Goal: Information Seeking & Learning: Learn about a topic

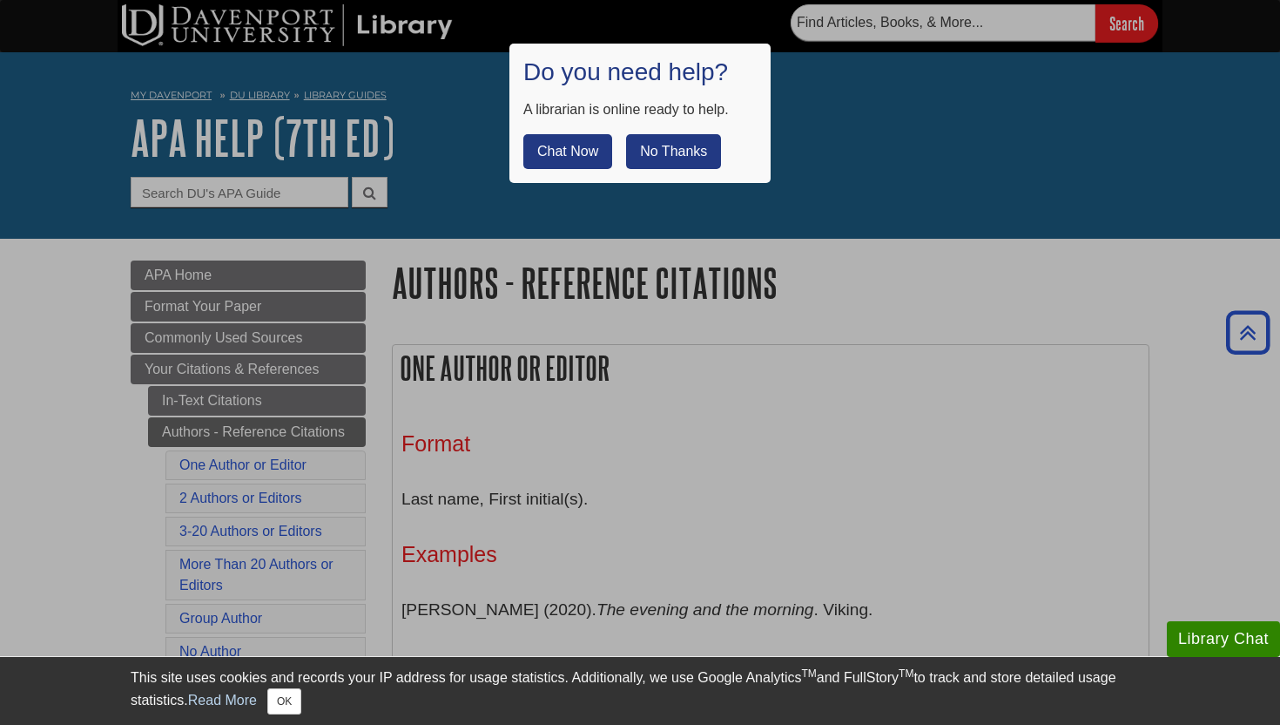
scroll to position [575, 0]
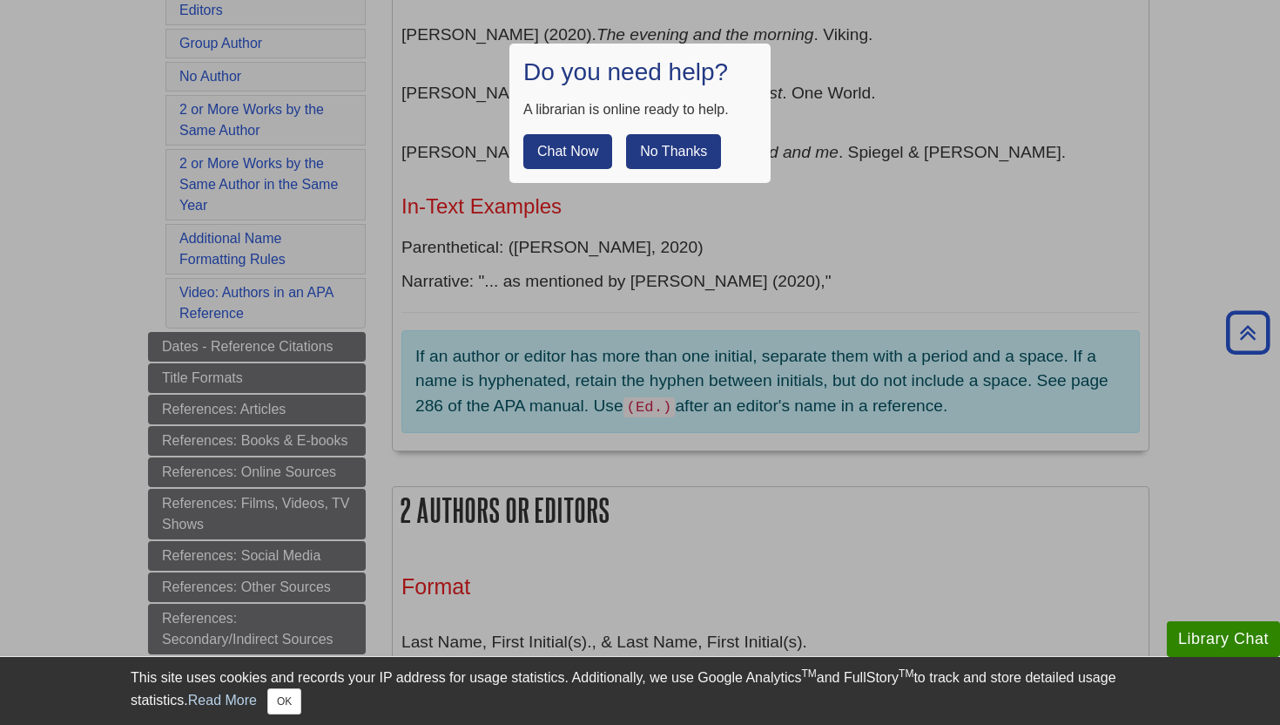
click at [640, 150] on button "No Thanks" at bounding box center [673, 151] width 95 height 35
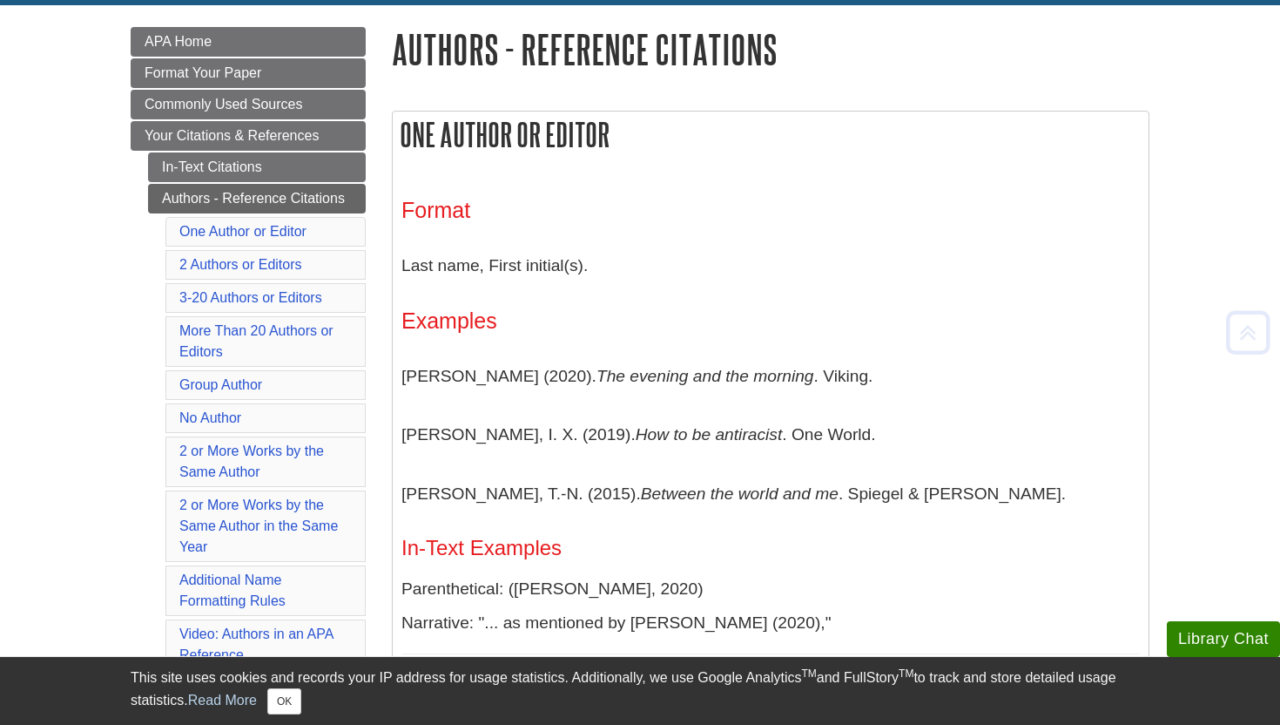
scroll to position [249, 0]
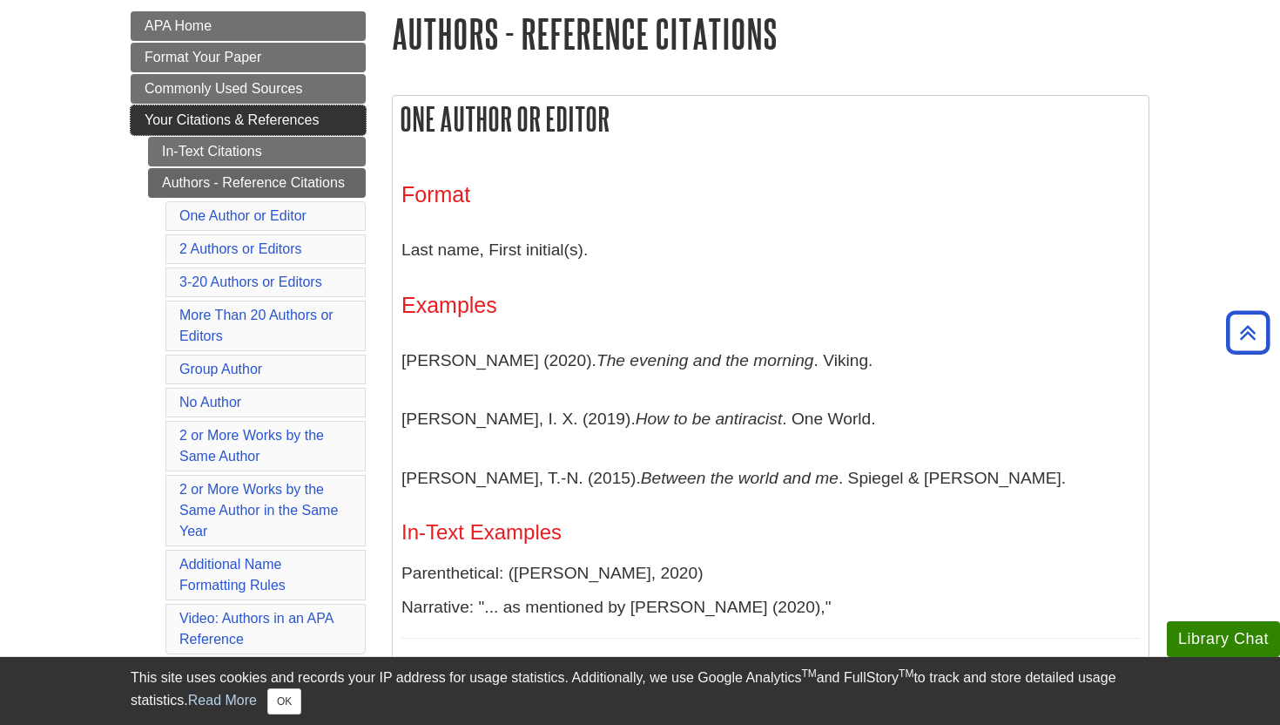
click at [294, 124] on span "Your Citations & References" at bounding box center [232, 119] width 174 height 15
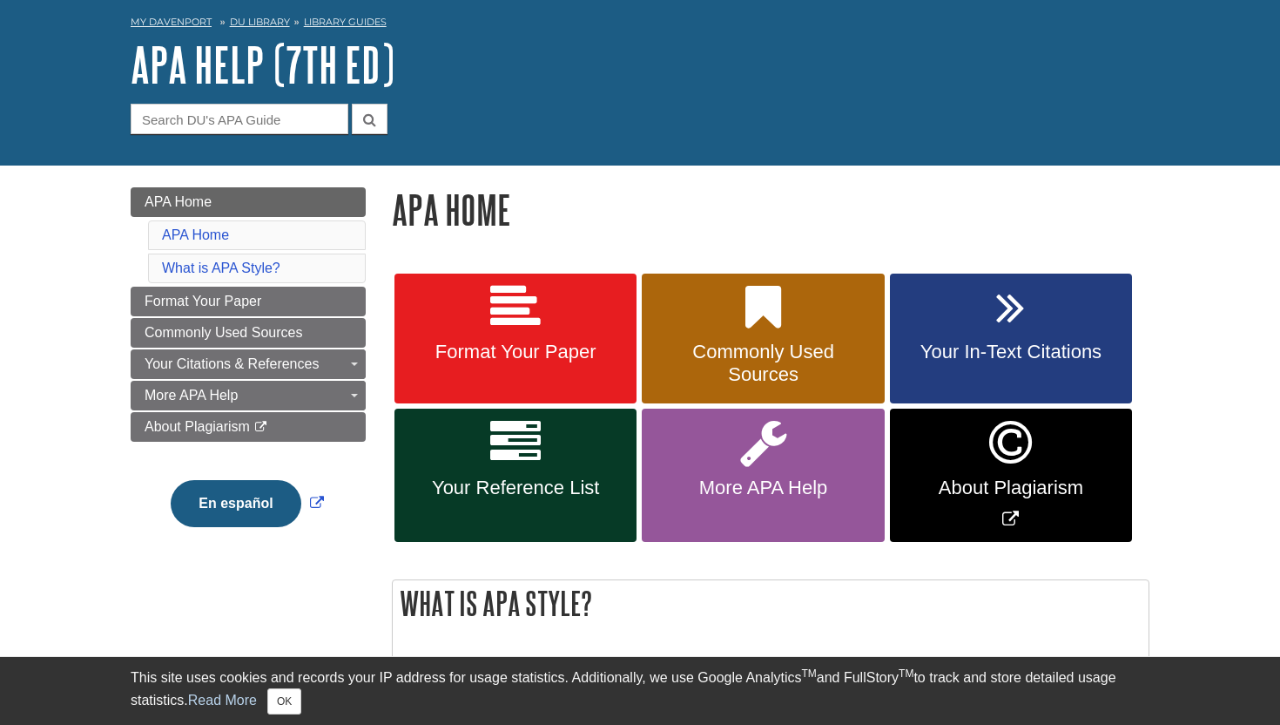
scroll to position [91, 0]
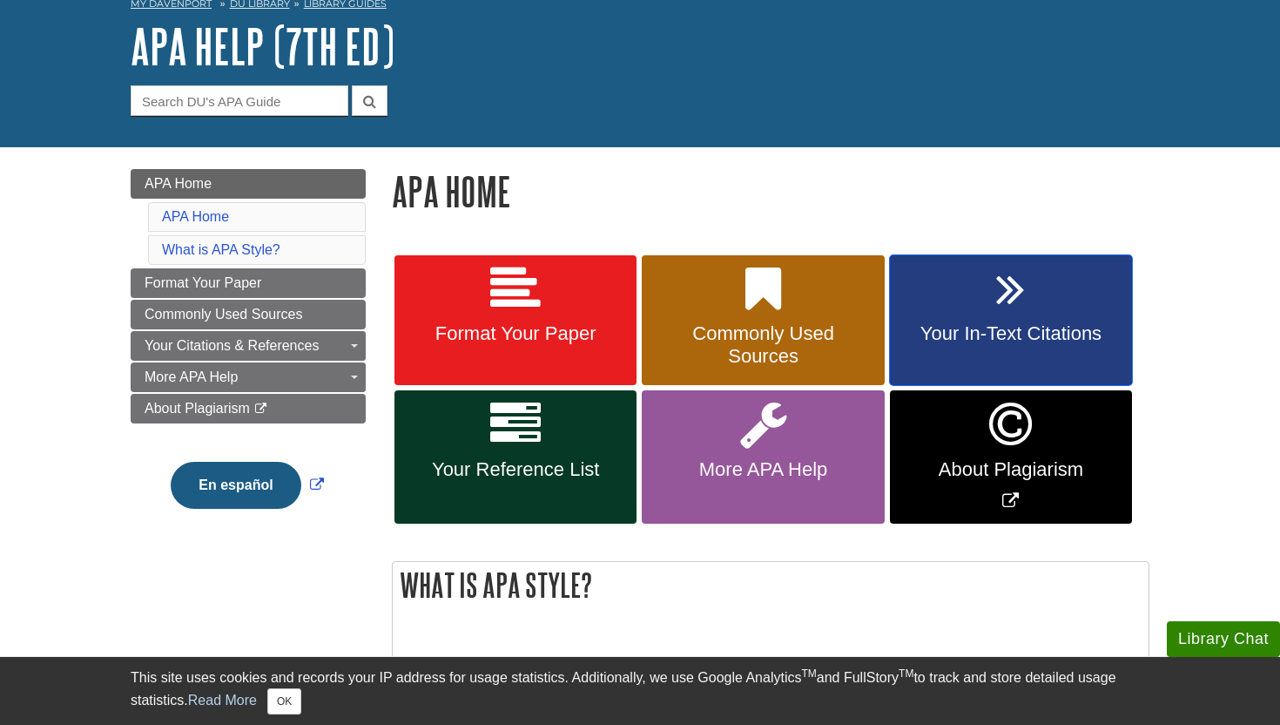
click at [930, 320] on link "Your In-Text Citations" at bounding box center [1011, 320] width 242 height 131
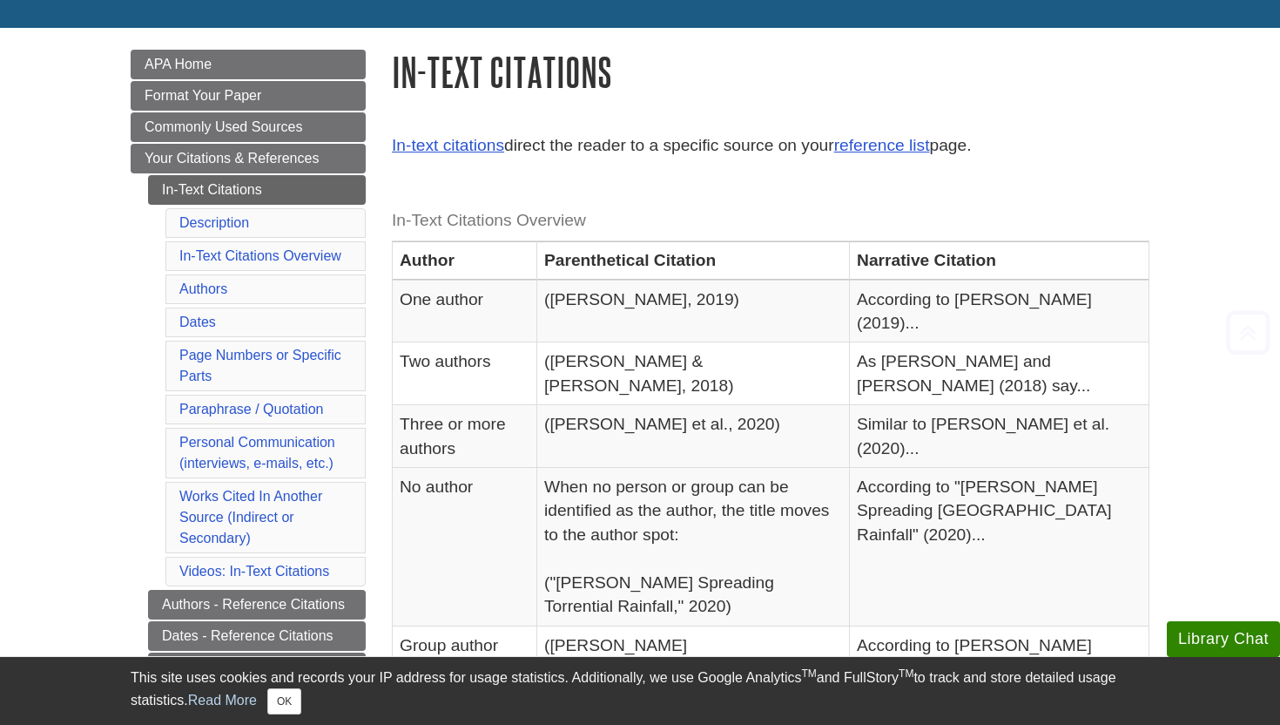
scroll to position [213, 0]
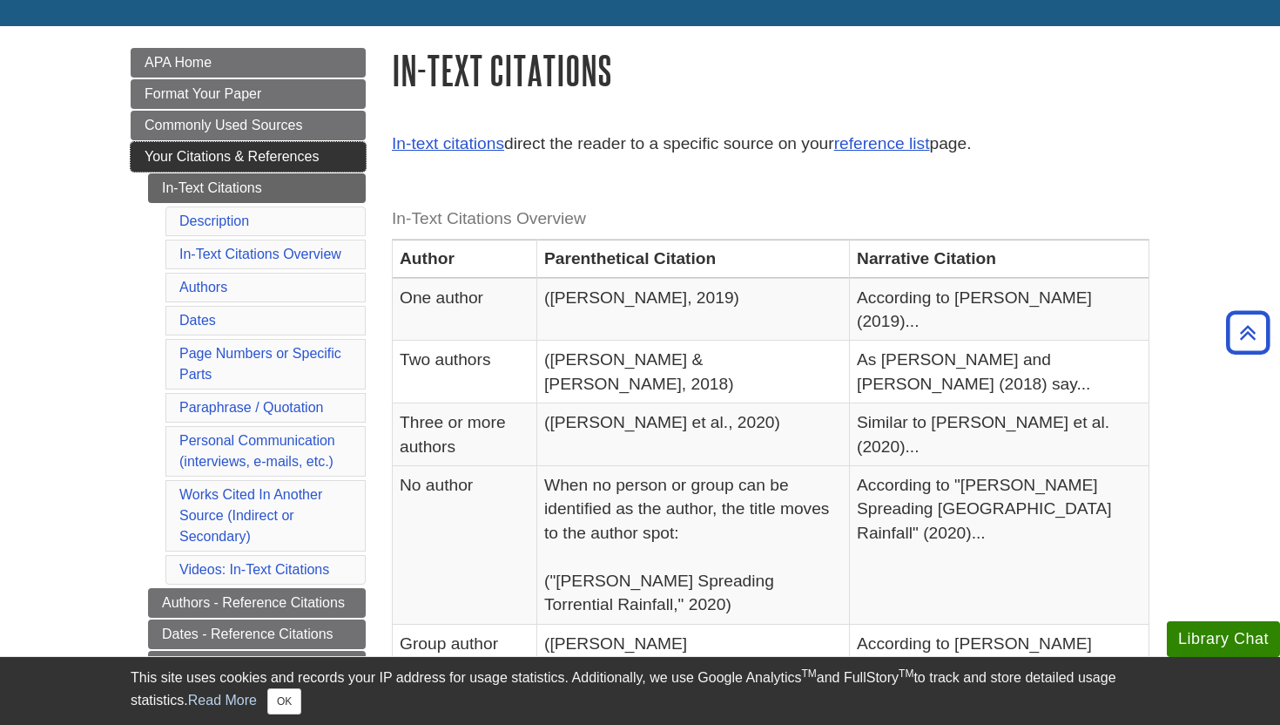
click at [301, 156] on span "Your Citations & References" at bounding box center [232, 156] width 174 height 15
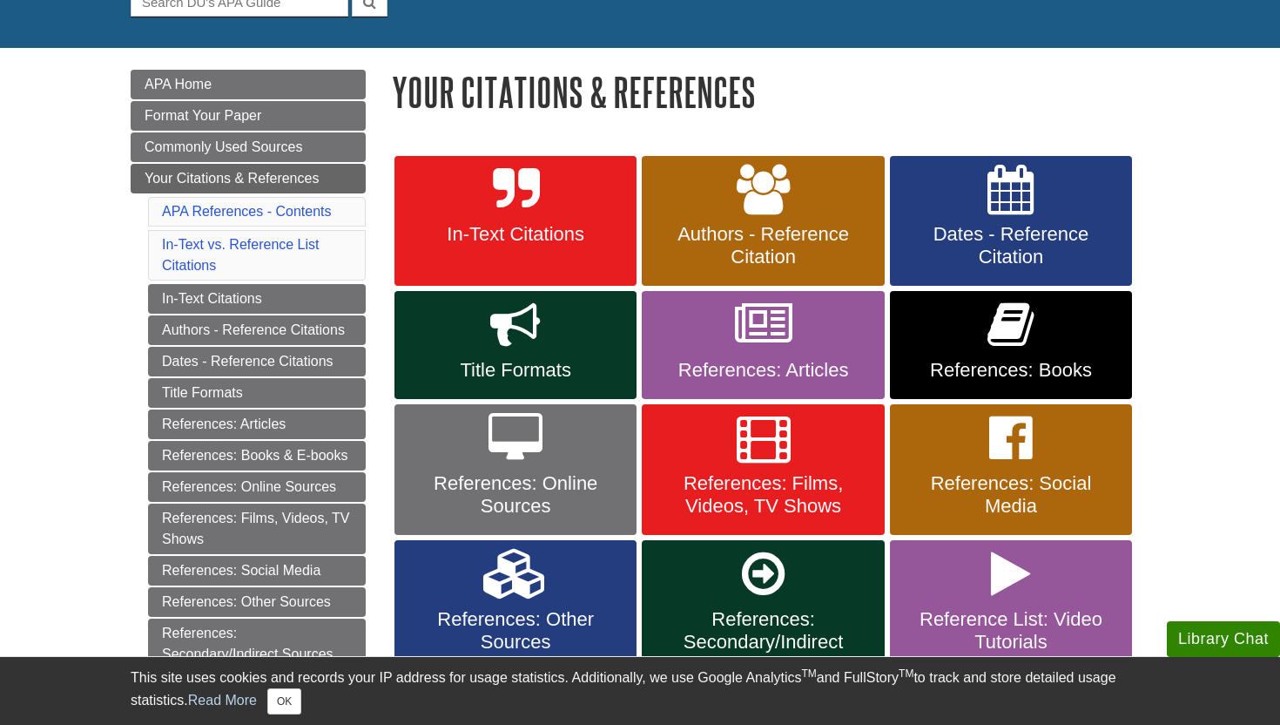
scroll to position [194, 0]
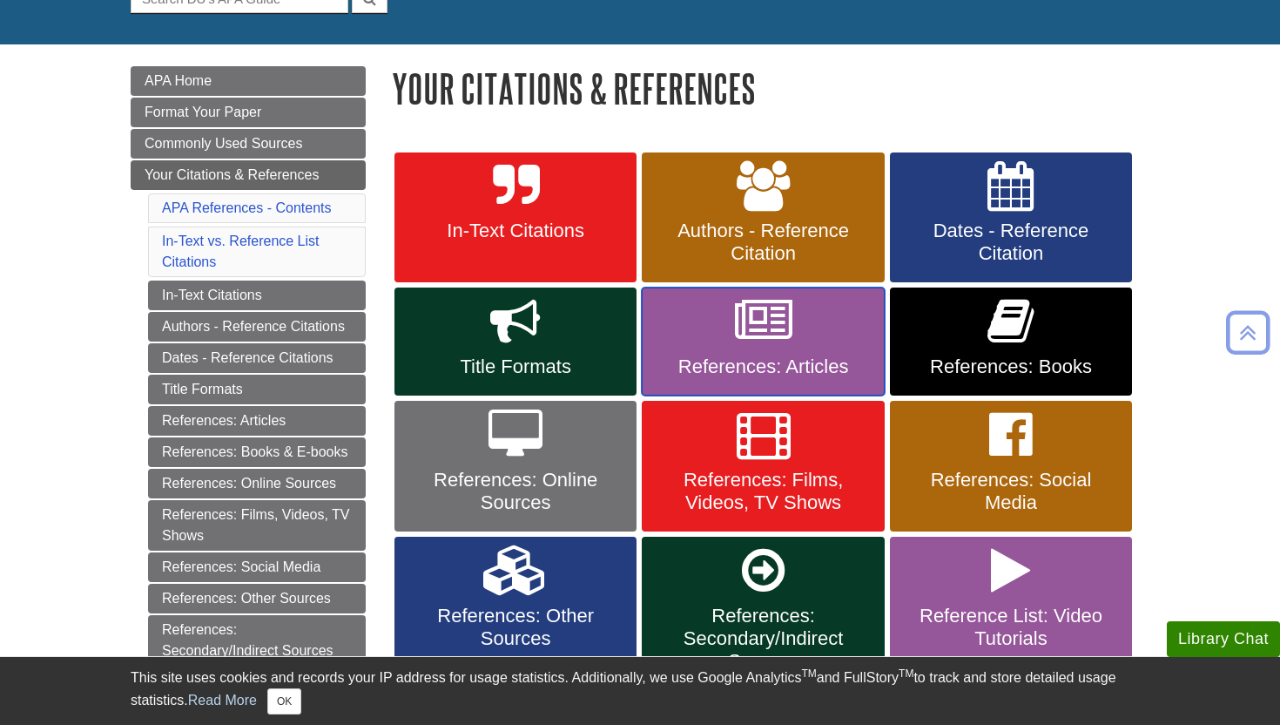
click at [737, 344] on icon at bounding box center [763, 321] width 57 height 51
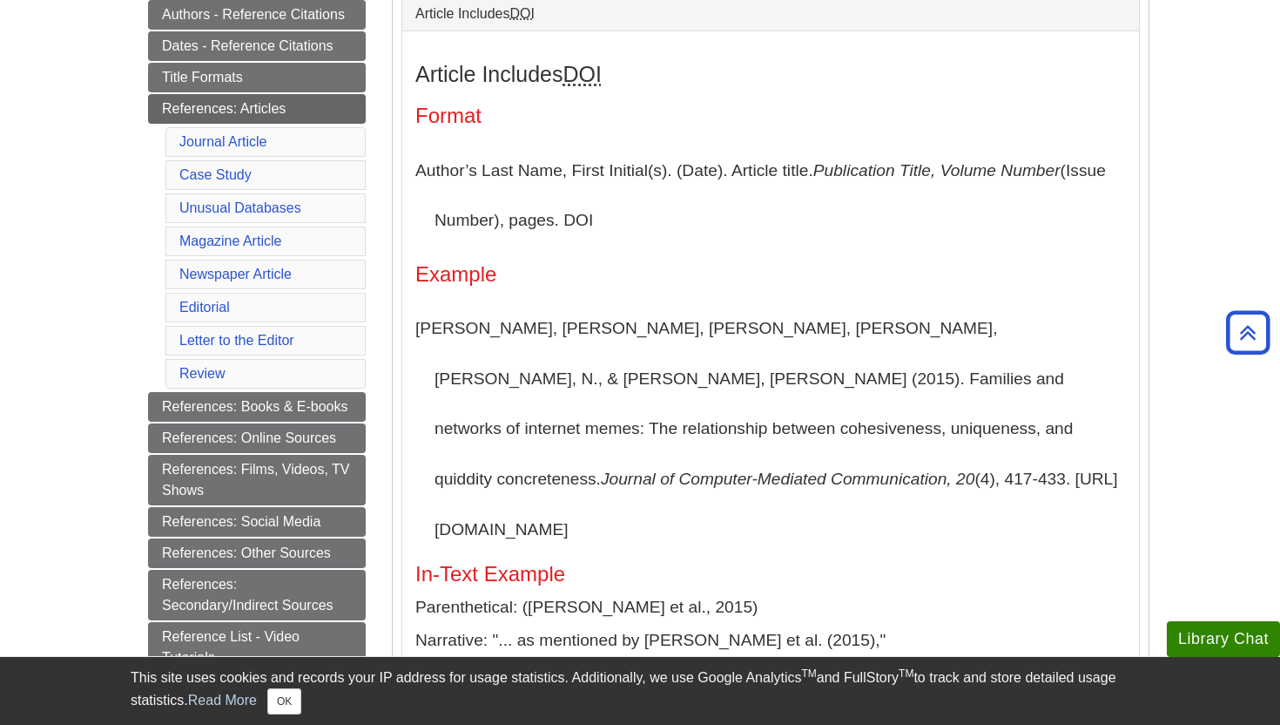
scroll to position [422, 0]
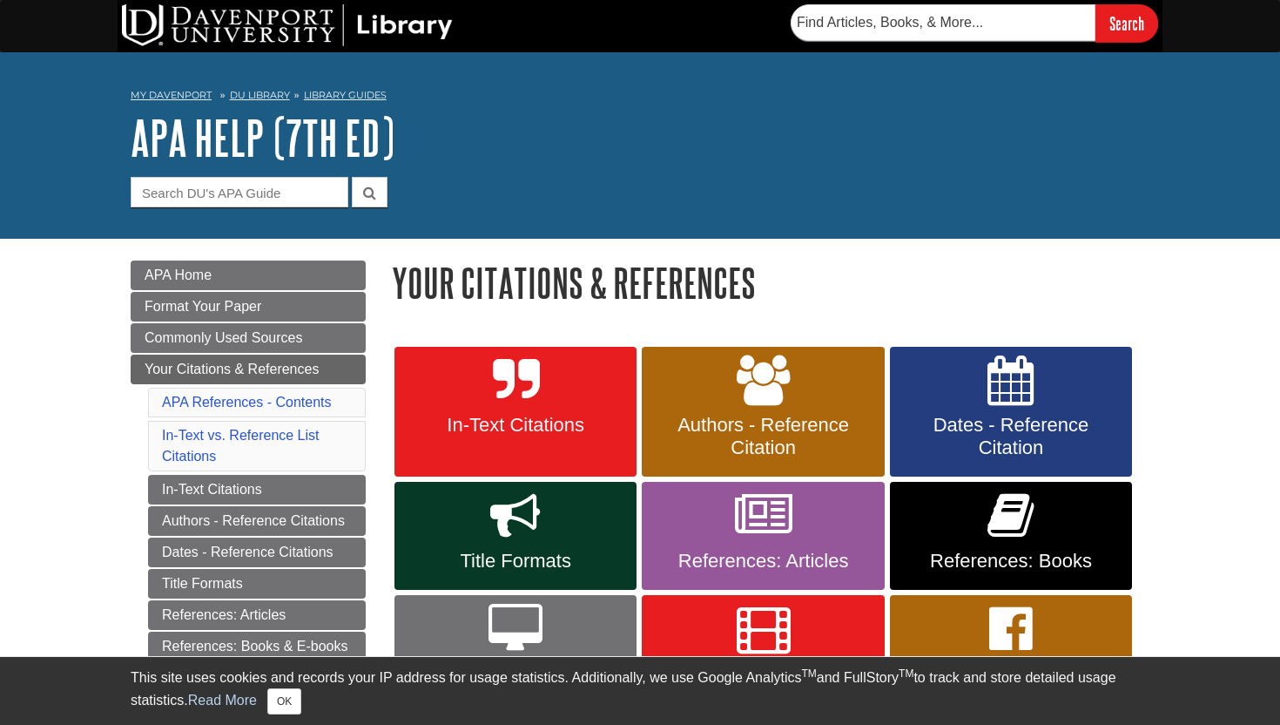
scroll to position [10, 0]
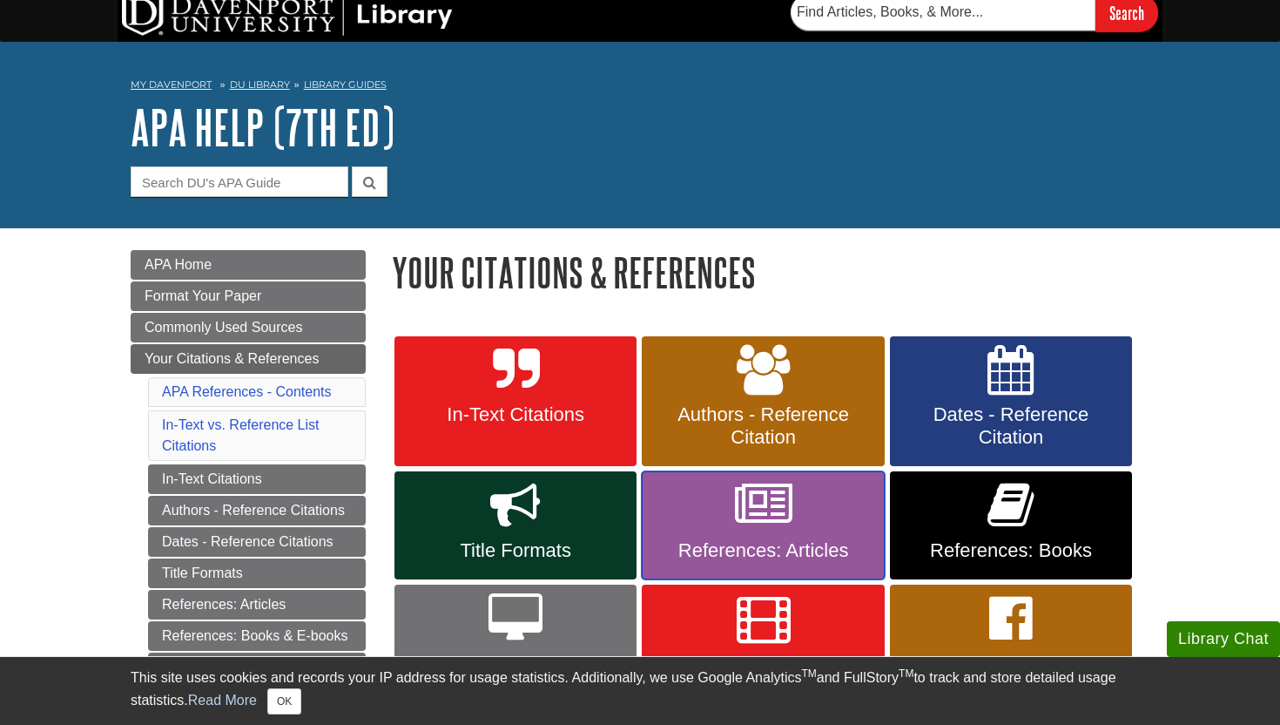
click at [764, 545] on span "References: Articles" at bounding box center [763, 550] width 216 height 23
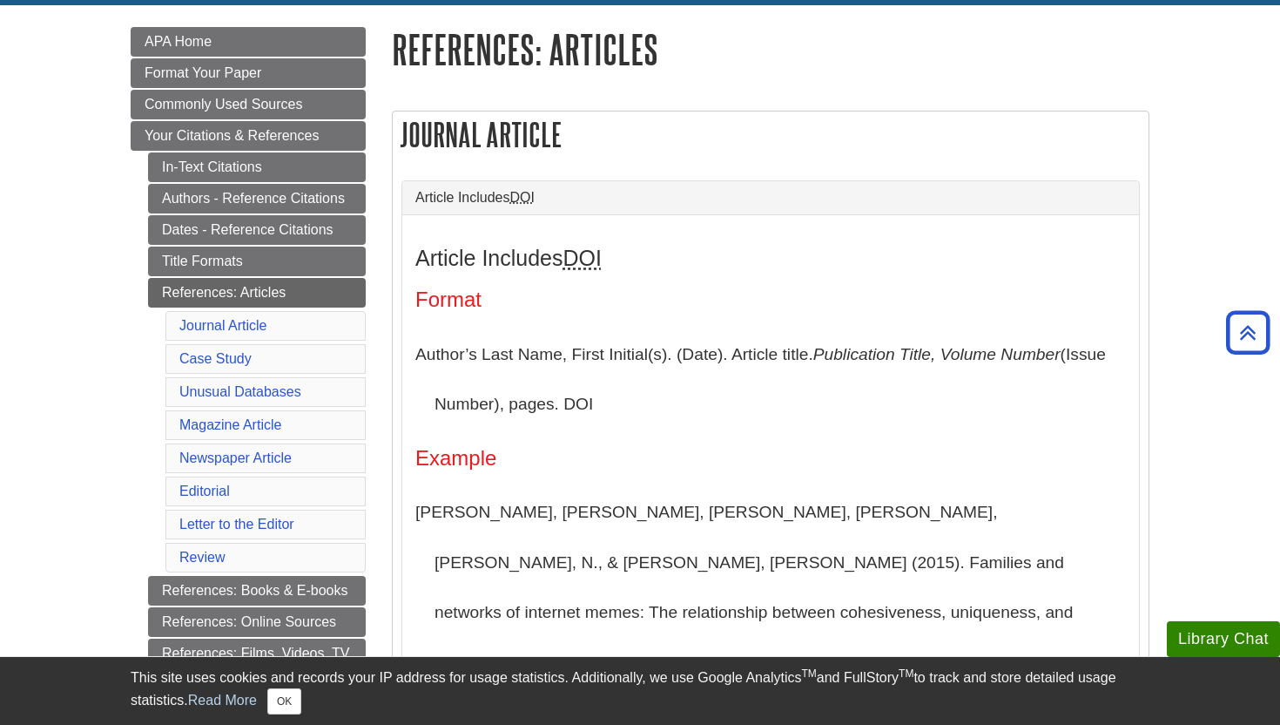
scroll to position [230, 0]
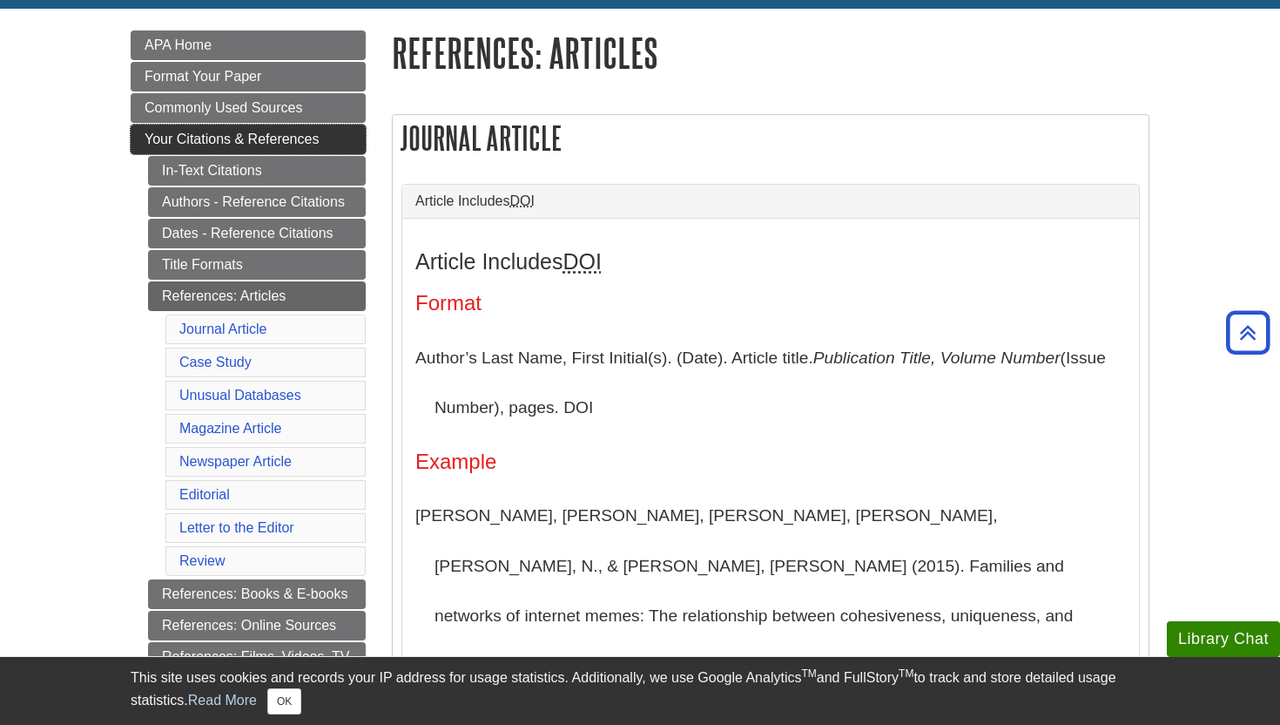
click at [333, 136] on link "Your Citations & References" at bounding box center [248, 140] width 235 height 30
click at [322, 135] on link "Your Citations & References" at bounding box center [248, 140] width 235 height 30
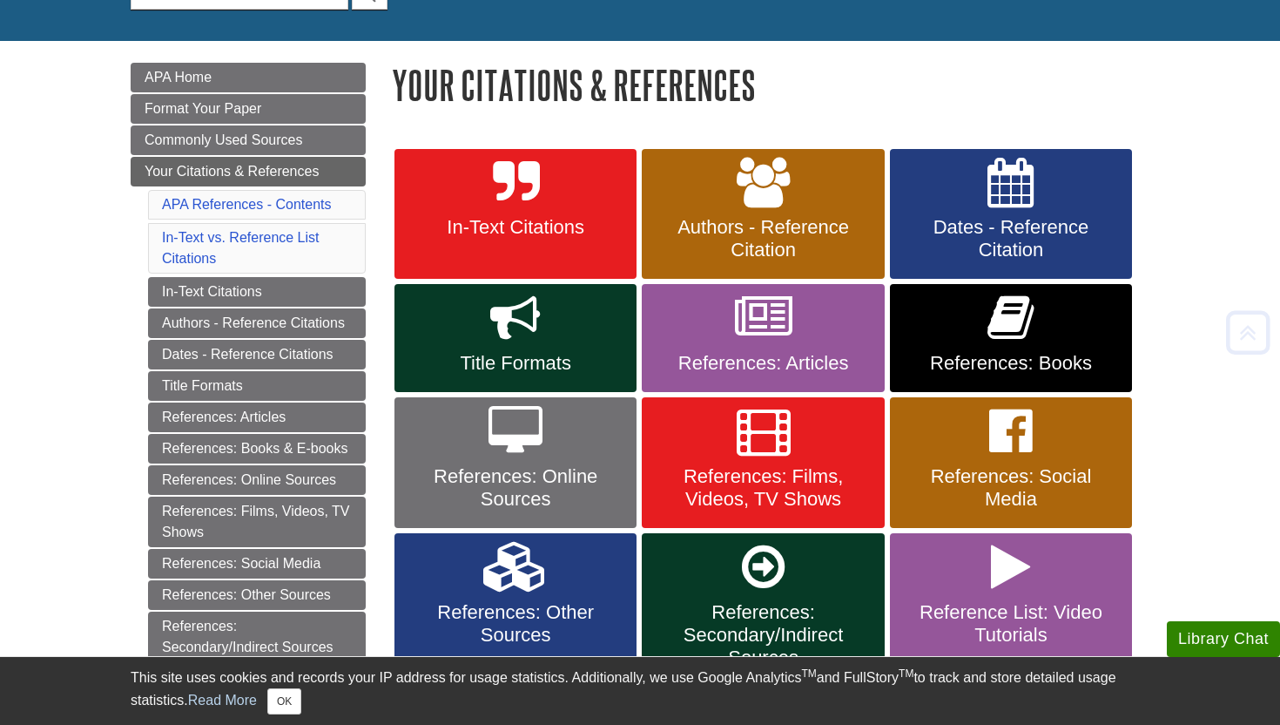
scroll to position [227, 0]
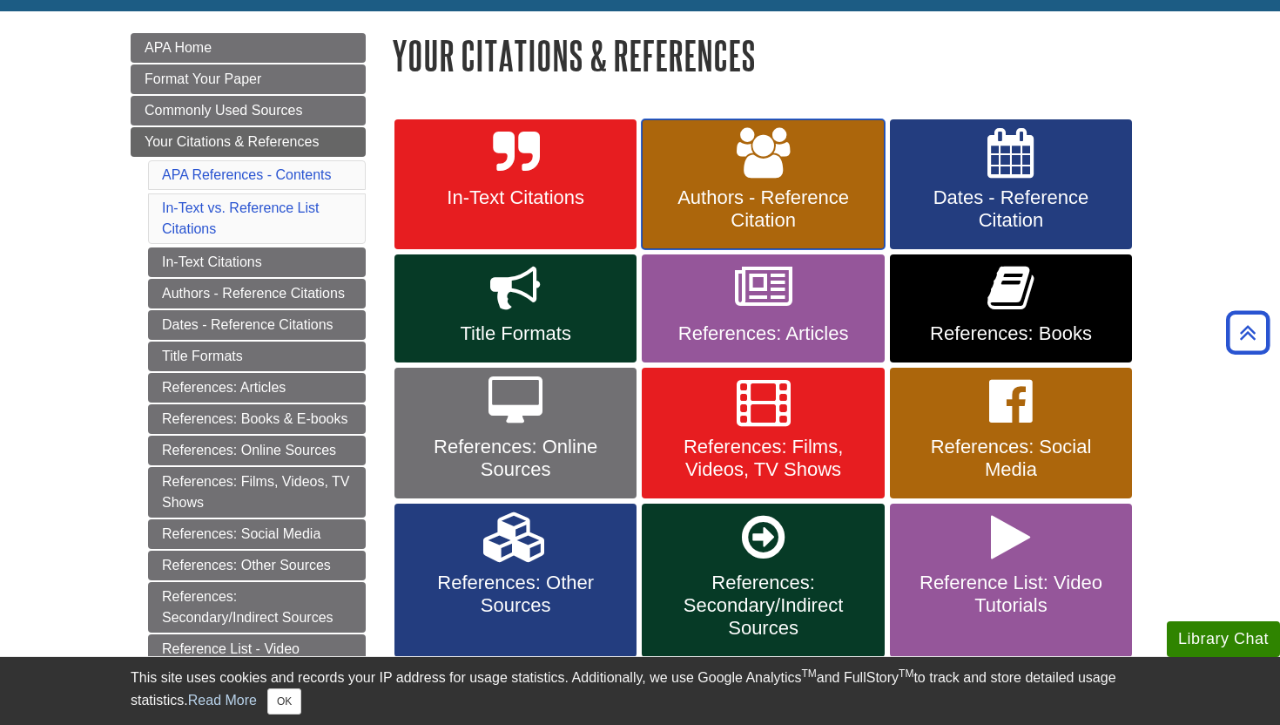
click at [744, 180] on link "Authors - Reference Citation" at bounding box center [763, 184] width 242 height 131
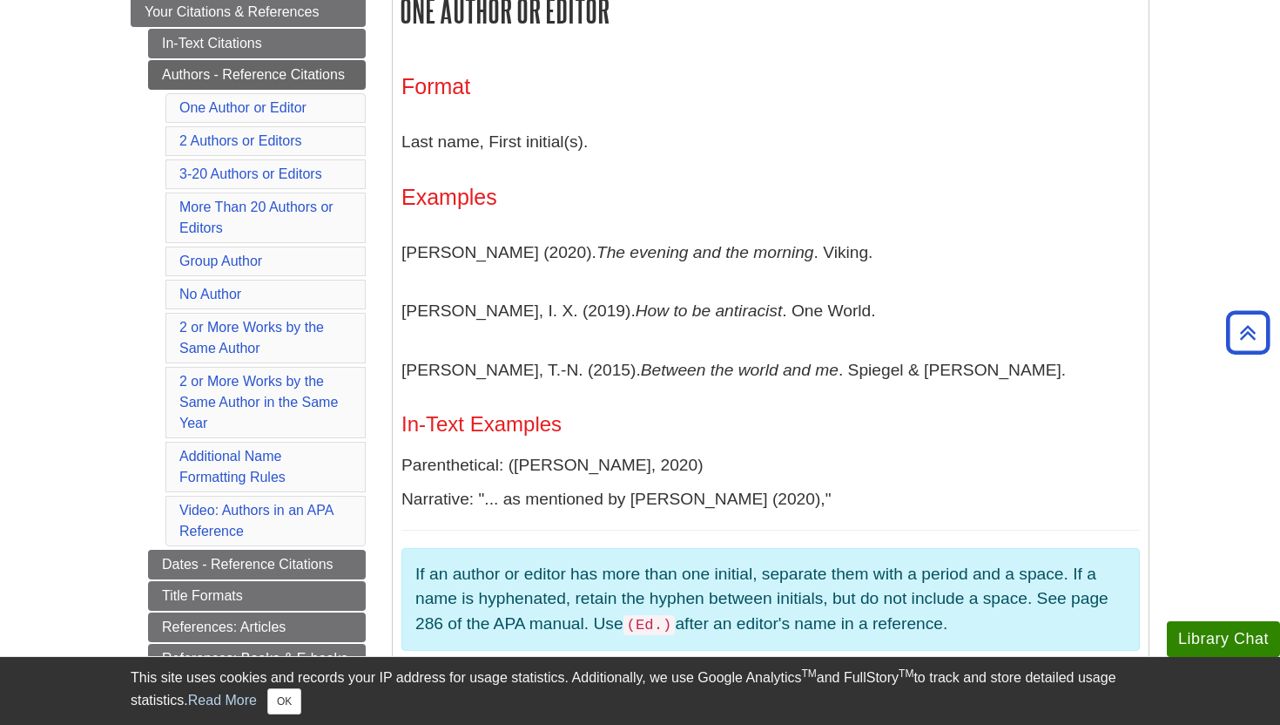
scroll to position [289, 0]
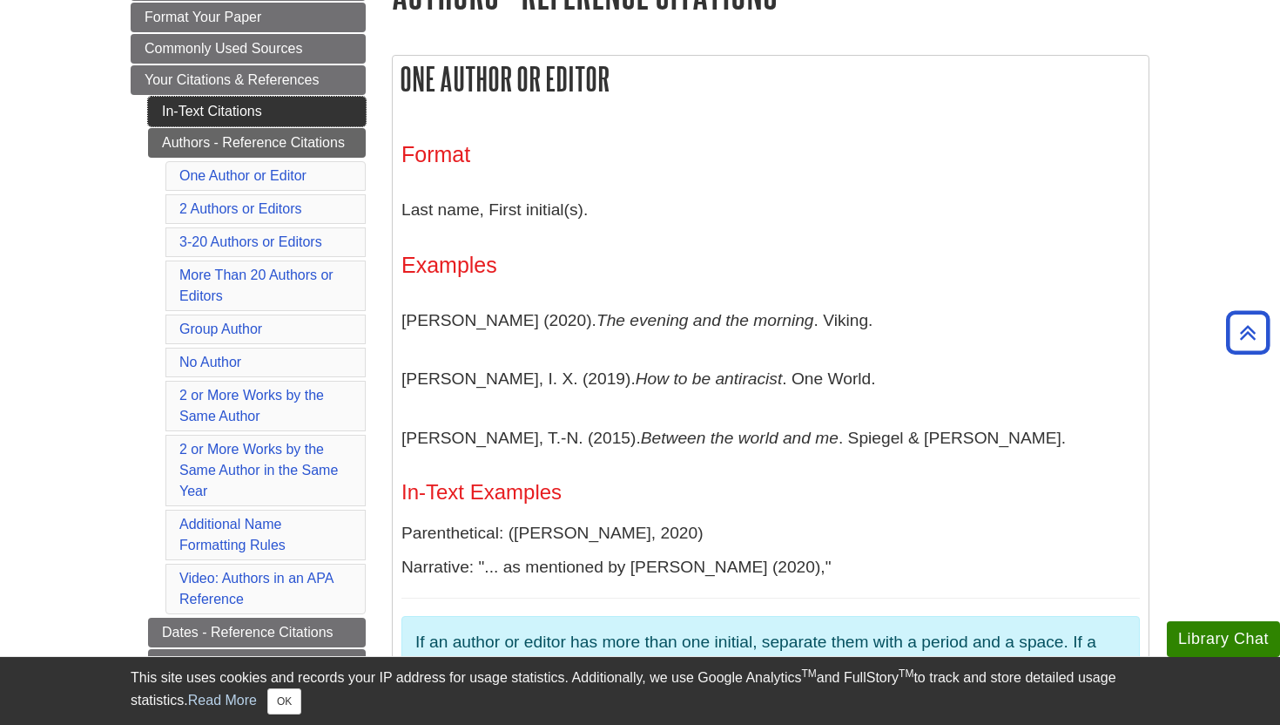
click at [298, 114] on link "In-Text Citations" at bounding box center [257, 112] width 218 height 30
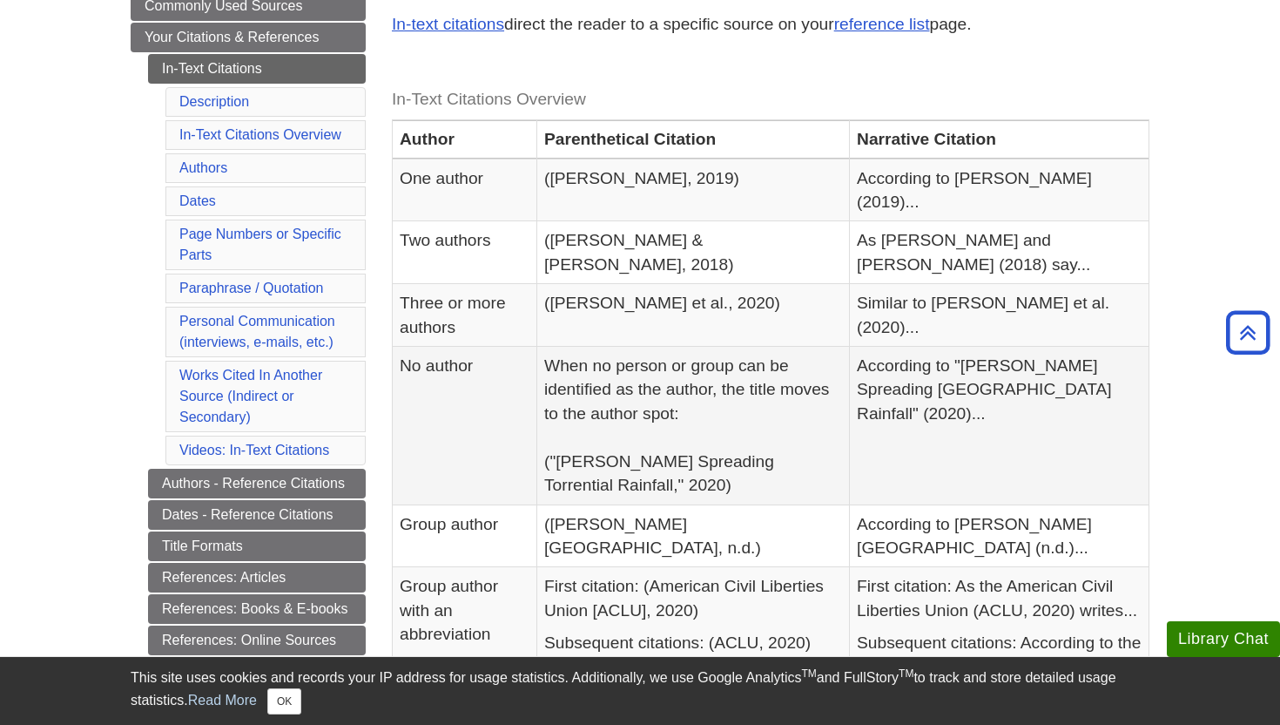
scroll to position [312, 0]
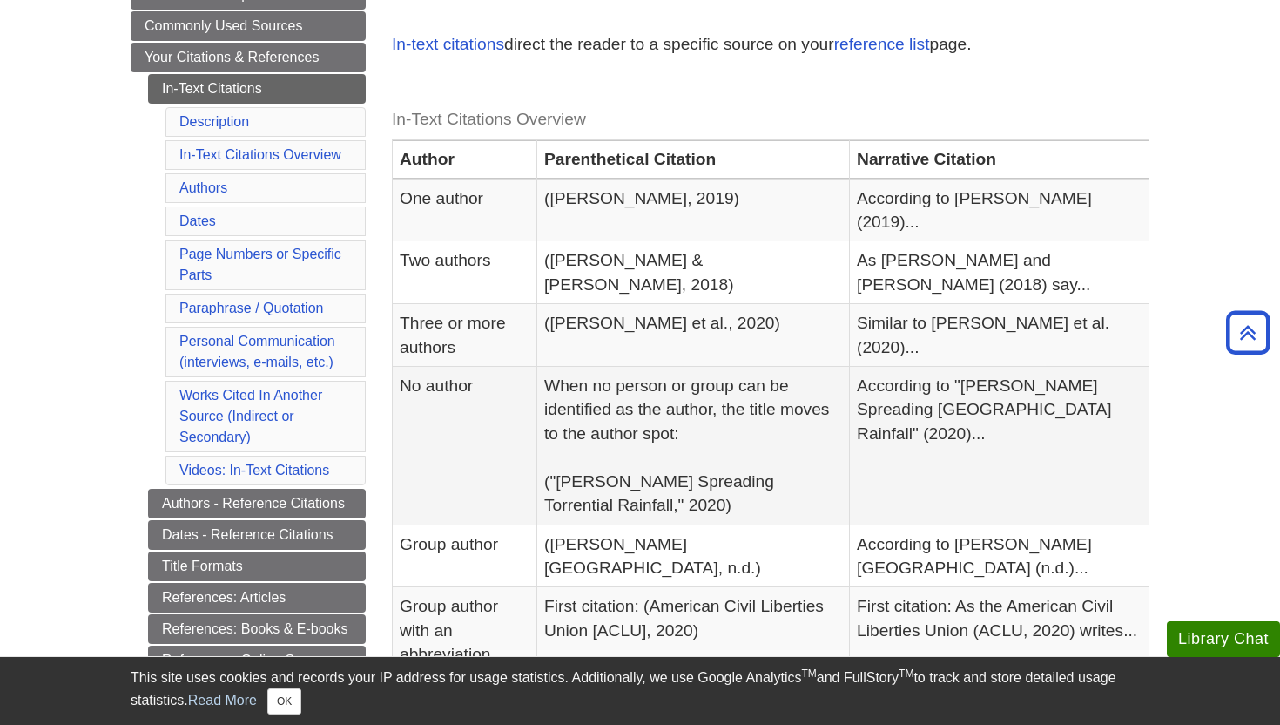
click at [735, 383] on td "When no person or group can be identified as the author, the title moves to the…" at bounding box center [693, 446] width 313 height 159
click at [537, 367] on td "No author" at bounding box center [465, 446] width 145 height 159
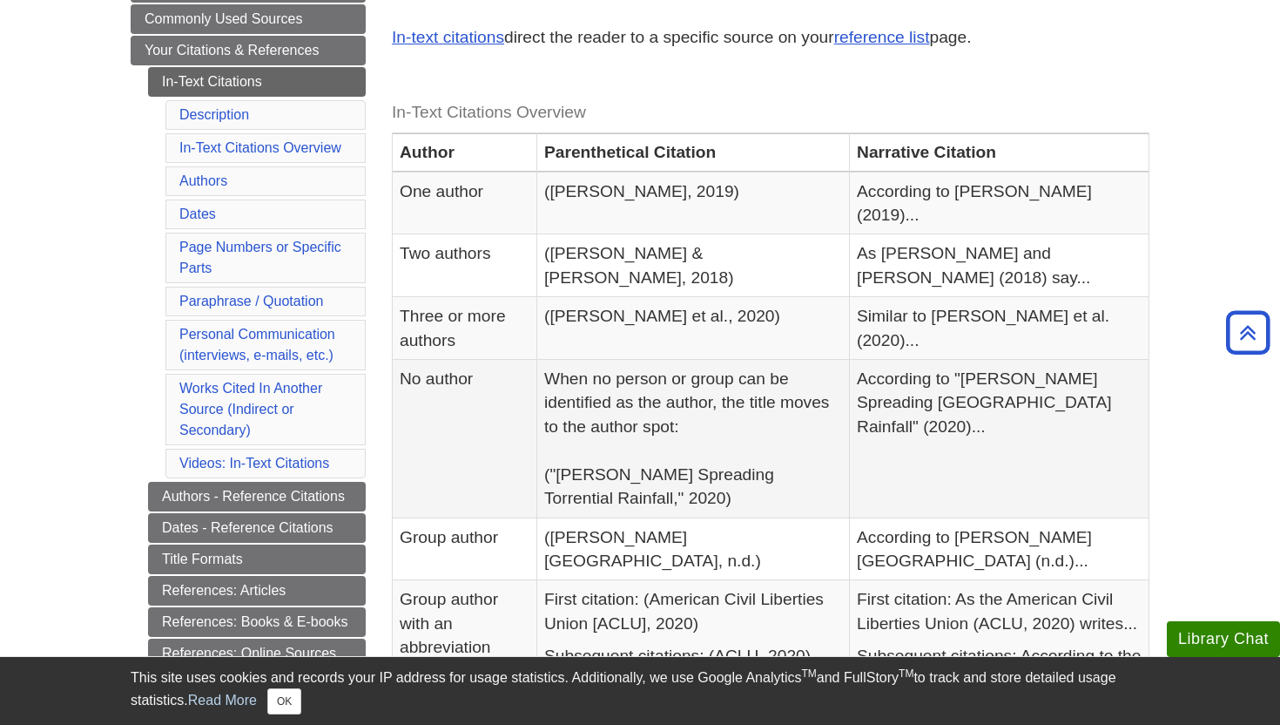
scroll to position [320, 0]
click at [232, 42] on span "Your Citations & References" at bounding box center [232, 49] width 174 height 15
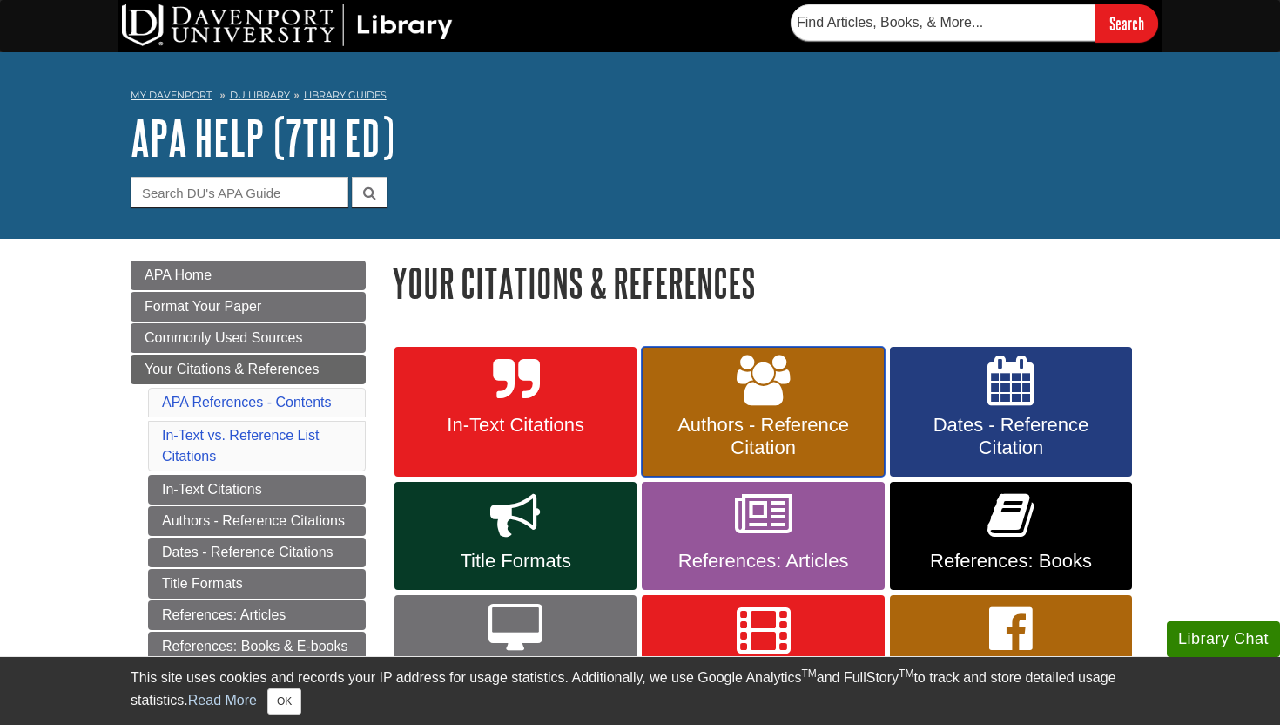
click at [741, 424] on span "Authors - Reference Citation" at bounding box center [763, 436] width 216 height 45
